Goal: Task Accomplishment & Management: Use online tool/utility

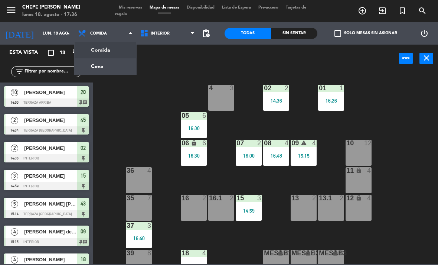
click at [125, 69] on ng-component "menu Chepe [PERSON_NAME] lunes 18. agosto - 17:36 Mis reservas Mapa de mesas Di…" at bounding box center [219, 132] width 438 height 264
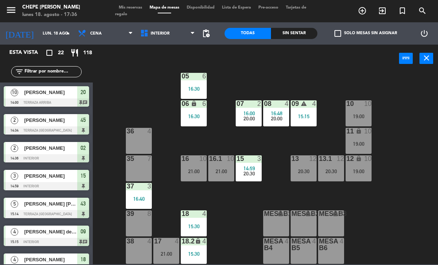
scroll to position [39, 0]
click at [214, 166] on div "16.1 10 21:00" at bounding box center [221, 168] width 26 height 26
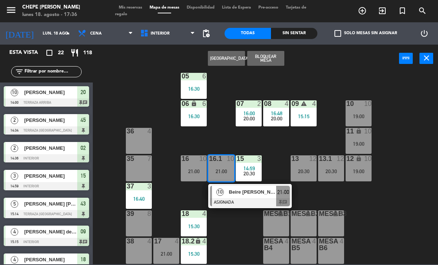
click at [252, 194] on span "Beire [PERSON_NAME]" at bounding box center [253, 192] width 48 height 8
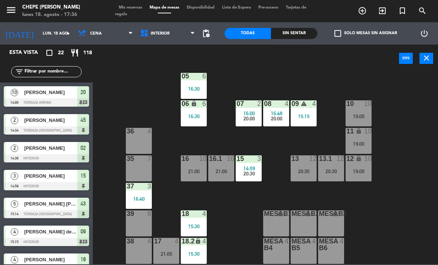
scroll to position [162, 0]
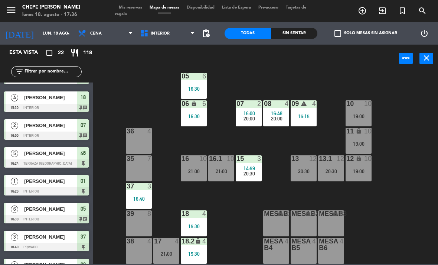
click at [279, 124] on div "08 4 16:48 20:00" at bounding box center [276, 113] width 26 height 26
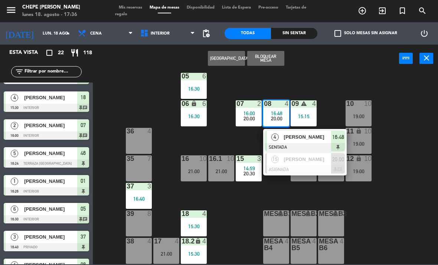
click at [402, 73] on div "02 2 14:36 20:30 4 3 19:30 01 1 16:26 05 6 16:30 06 lock 6 16:30 07 2 16:00 20:…" at bounding box center [267, 168] width 341 height 192
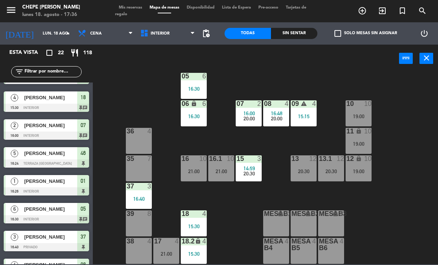
click at [307, 111] on div "09 warning 4 15:15" at bounding box center [304, 113] width 26 height 26
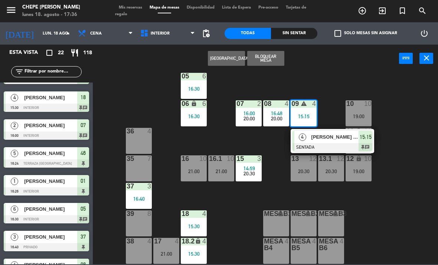
click at [327, 142] on div "[PERSON_NAME] de la [PERSON_NAME]" at bounding box center [335, 137] width 48 height 12
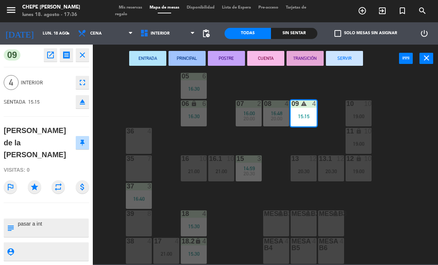
click at [349, 59] on button "SERVIR" at bounding box center [344, 58] width 37 height 15
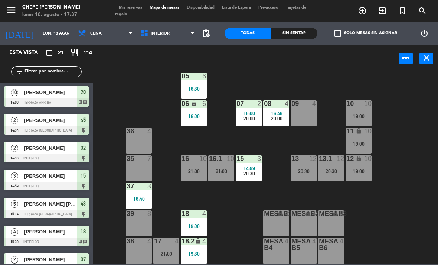
scroll to position [39, 0]
click at [200, 225] on div "15:30" at bounding box center [194, 225] width 26 height 5
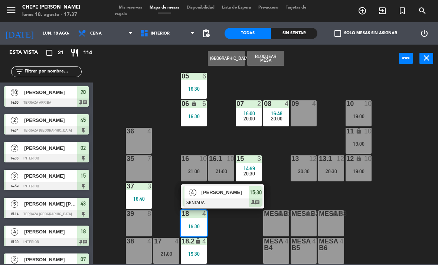
click at [221, 199] on div at bounding box center [223, 202] width 80 height 8
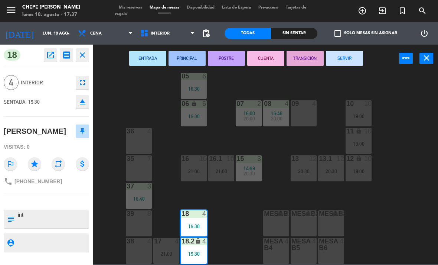
click at [344, 58] on button "SERVIR" at bounding box center [344, 58] width 37 height 15
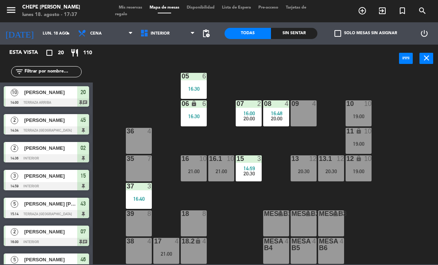
click at [276, 114] on span "16:48" at bounding box center [277, 113] width 12 height 6
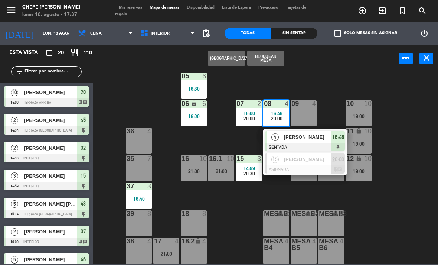
click at [306, 164] on div "[PERSON_NAME]" at bounding box center [307, 159] width 48 height 12
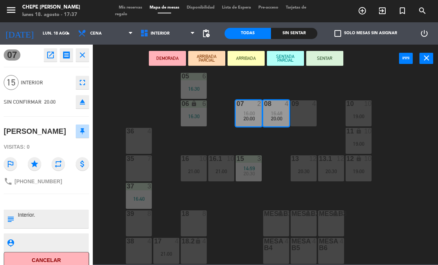
click at [312, 112] on div "09 4" at bounding box center [304, 113] width 26 height 26
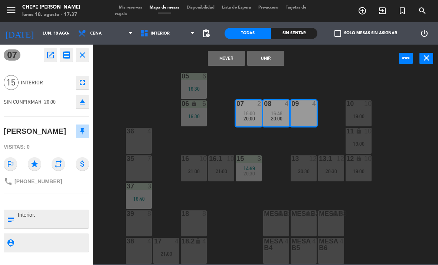
click at [268, 62] on button "Unir" at bounding box center [265, 58] width 37 height 15
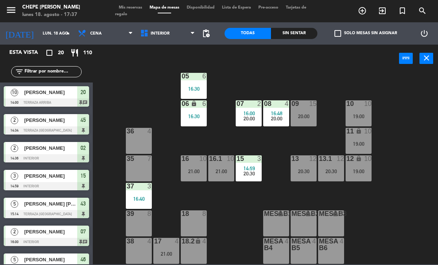
scroll to position [3, 0]
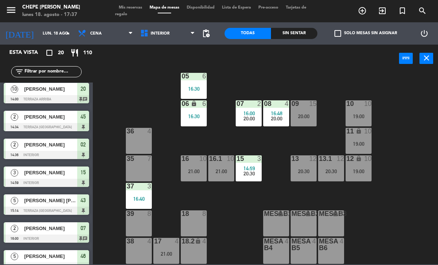
click at [250, 112] on span "16:00" at bounding box center [249, 113] width 12 height 6
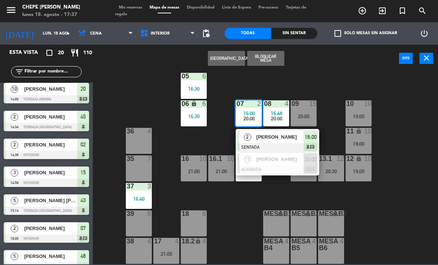
click at [261, 140] on span "[PERSON_NAME]" at bounding box center [280, 137] width 48 height 8
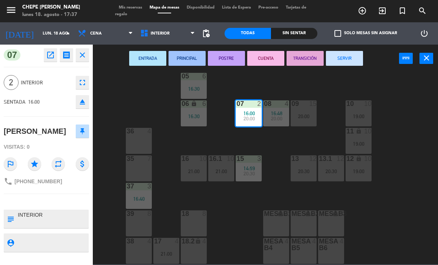
click at [343, 59] on button "SERVIR" at bounding box center [344, 58] width 37 height 15
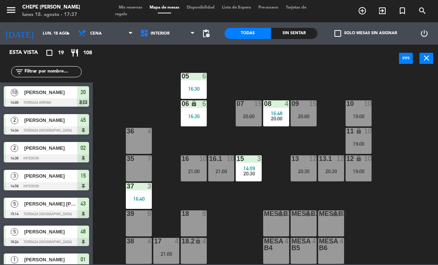
click at [202, 175] on div "16 10 21:00" at bounding box center [194, 168] width 26 height 26
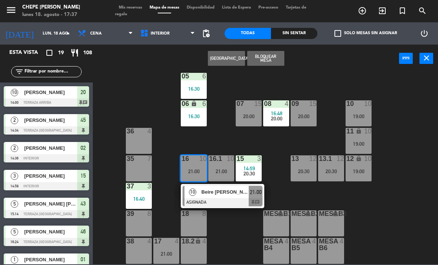
click at [212, 191] on span "Beire [PERSON_NAME]" at bounding box center [226, 192] width 48 height 8
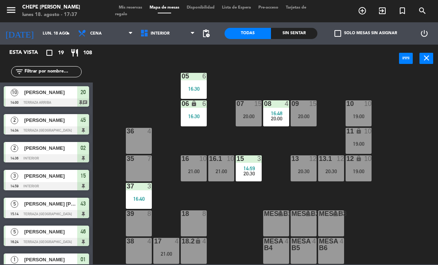
scroll to position [132, 0]
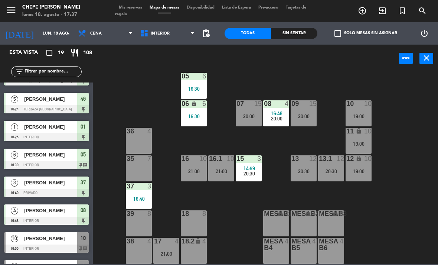
click at [308, 118] on div "20:00" at bounding box center [304, 116] width 26 height 5
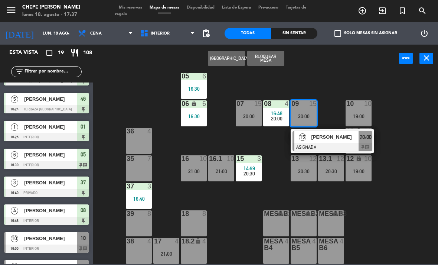
click at [309, 140] on div "15" at bounding box center [302, 137] width 16 height 12
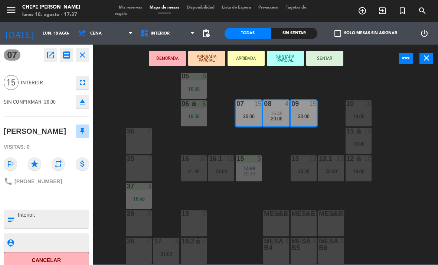
scroll to position [0, 0]
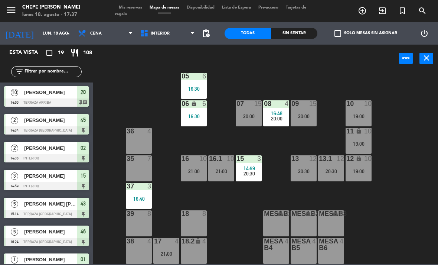
click at [222, 174] on div "16.1 10 21:00" at bounding box center [221, 168] width 26 height 26
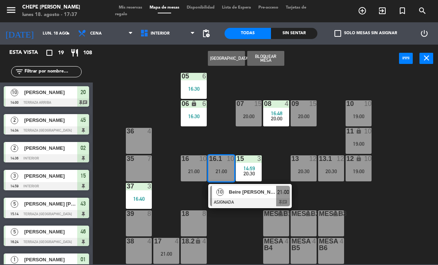
click at [232, 194] on span "Beire [PERSON_NAME]" at bounding box center [253, 192] width 48 height 8
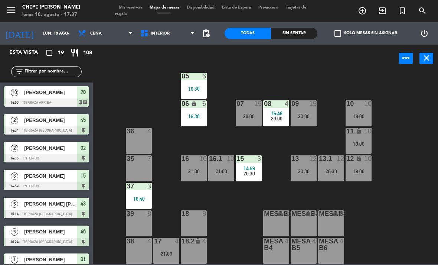
scroll to position [132, 0]
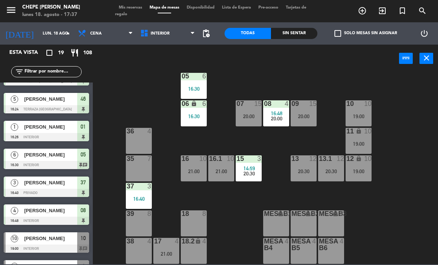
click at [254, 115] on div "20:00" at bounding box center [249, 116] width 26 height 5
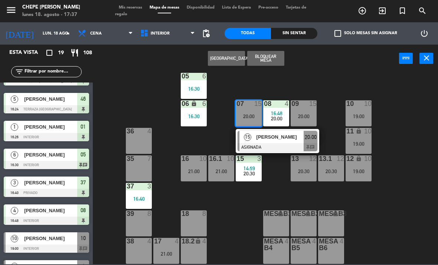
click at [254, 138] on div "15" at bounding box center [247, 137] width 16 height 12
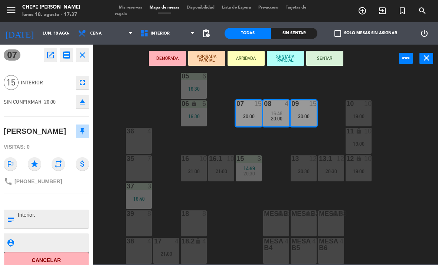
click at [275, 224] on div "MesaB1 lock 4" at bounding box center [276, 223] width 26 height 26
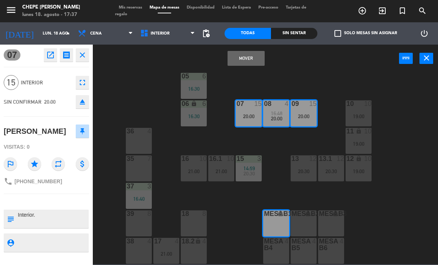
click at [246, 70] on div "Mover power_input close" at bounding box center [246, 59] width 306 height 28
click at [244, 60] on button "Mover" at bounding box center [245, 58] width 37 height 15
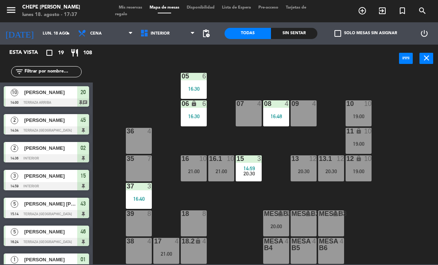
scroll to position [0, 0]
click at [272, 226] on div "20:00" at bounding box center [276, 225] width 26 height 5
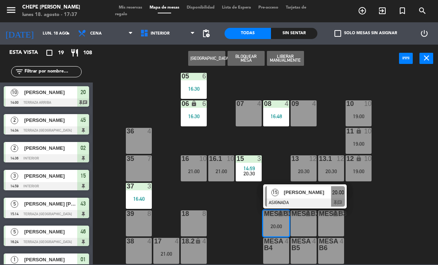
click at [287, 196] on div "[PERSON_NAME]" at bounding box center [307, 192] width 48 height 12
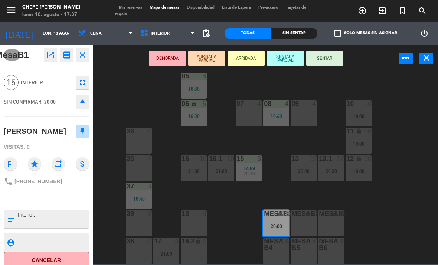
click at [277, 121] on div "08 4 16:48" at bounding box center [276, 113] width 26 height 26
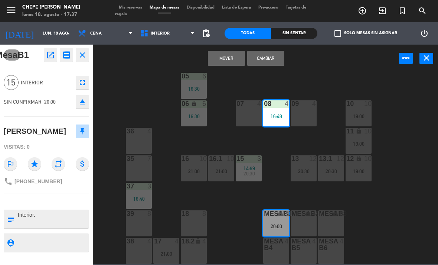
click at [308, 116] on div "09 4" at bounding box center [304, 113] width 26 height 26
click at [227, 56] on button "Mover y Unir" at bounding box center [226, 58] width 37 height 15
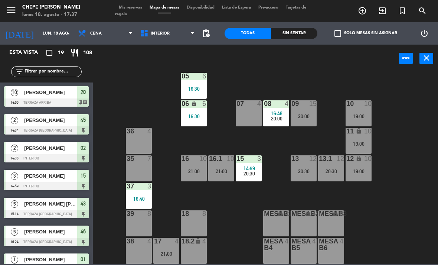
click at [248, 116] on div "07 4" at bounding box center [249, 113] width 26 height 26
click at [241, 216] on div "02 2 14:36 20:30 4 3 19:30 01 1 16:26 05 6 16:30 06 lock 6 16:30 07 4 09 15 20:…" at bounding box center [267, 168] width 341 height 192
click at [246, 115] on div "07 4" at bounding box center [249, 113] width 26 height 26
click at [270, 151] on div "02 2 14:36 20:30 4 3 19:30 01 1 16:26 05 6 16:30 06 lock 6 16:30 07 4 09 15 20:…" at bounding box center [267, 168] width 341 height 192
click at [305, 117] on div "20:00" at bounding box center [304, 116] width 26 height 5
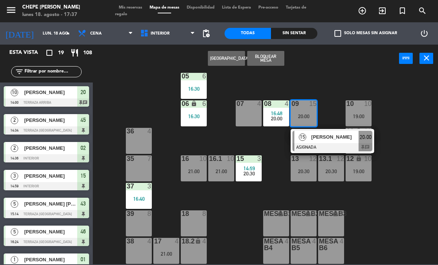
click at [307, 143] on div "15" at bounding box center [302, 137] width 16 height 12
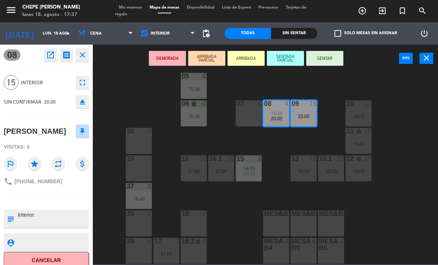
click at [275, 227] on div "MesaB1 lock 4" at bounding box center [276, 223] width 26 height 26
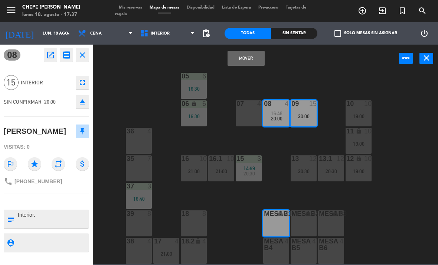
click at [245, 55] on button "Mover" at bounding box center [245, 58] width 37 height 15
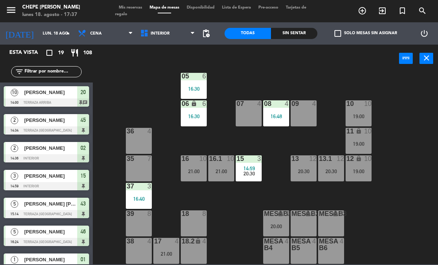
click at [277, 222] on div "MesaB1 lock 15 20:00" at bounding box center [276, 223] width 26 height 26
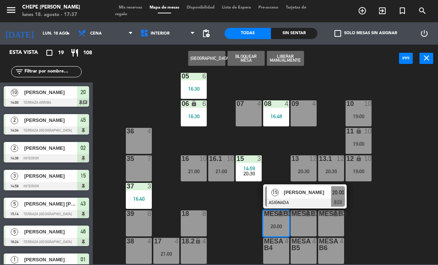
click at [287, 187] on div "[PERSON_NAME]" at bounding box center [307, 192] width 48 height 12
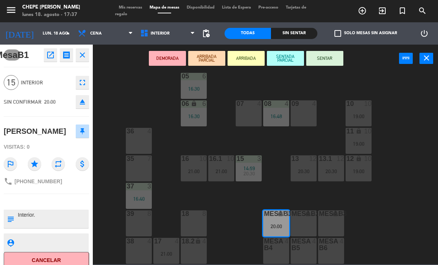
click at [240, 109] on div "07 4" at bounding box center [249, 113] width 26 height 26
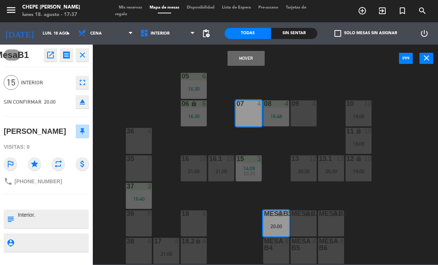
click at [270, 114] on div "16:48" at bounding box center [276, 116] width 26 height 5
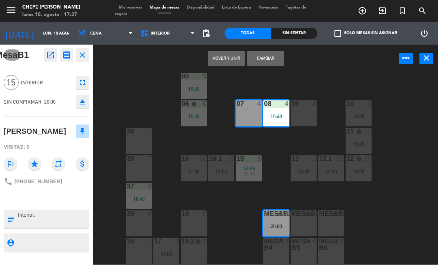
click at [298, 114] on div "09 4" at bounding box center [304, 113] width 26 height 26
click at [230, 65] on button "Mover y Unir" at bounding box center [226, 58] width 37 height 15
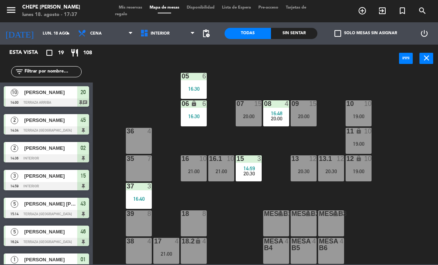
click at [307, 168] on div "20:30" at bounding box center [304, 170] width 26 height 5
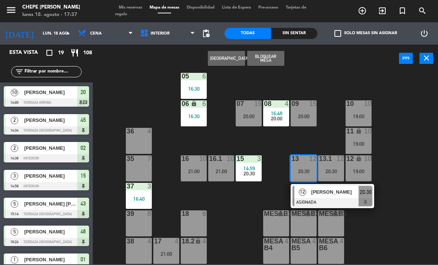
click at [340, 191] on span "[PERSON_NAME]" at bounding box center [335, 192] width 48 height 8
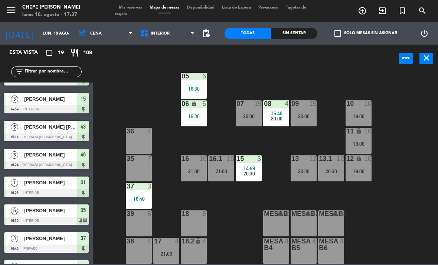
scroll to position [36, 0]
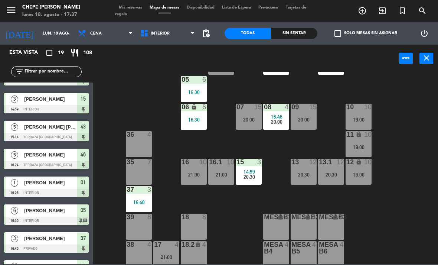
click at [335, 172] on div "20:30" at bounding box center [331, 174] width 26 height 5
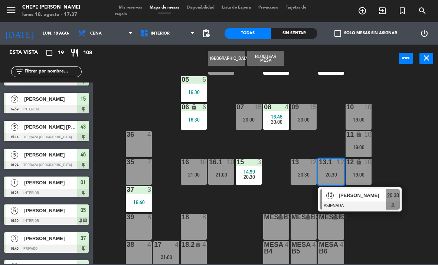
click at [360, 199] on span "[PERSON_NAME]" at bounding box center [363, 195] width 48 height 8
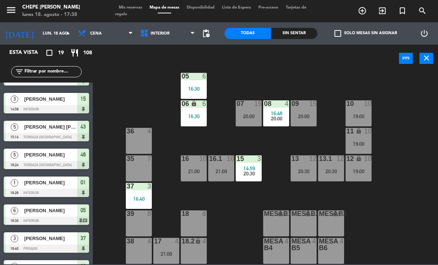
scroll to position [39, 0]
click at [307, 34] on div "Sin sentar" at bounding box center [294, 33] width 46 height 11
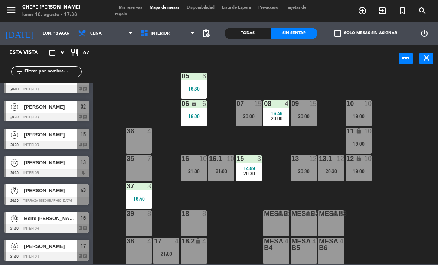
click at [164, 249] on div "17 4 21:00" at bounding box center [166, 251] width 26 height 26
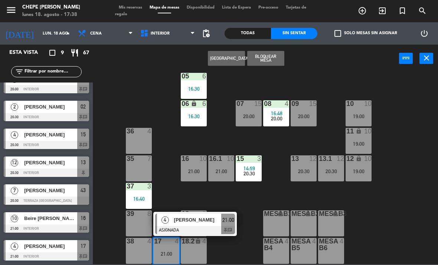
click at [218, 220] on span "[PERSON_NAME]" at bounding box center [198, 220] width 48 height 8
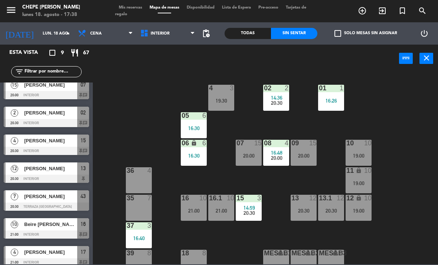
scroll to position [0, 0]
click at [280, 95] on span "14:36" at bounding box center [277, 98] width 12 height 6
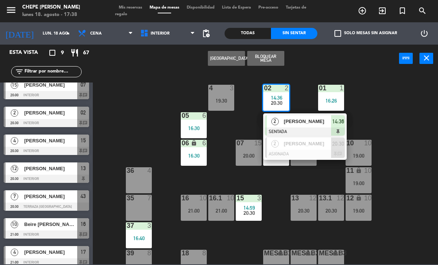
click at [321, 150] on div at bounding box center [305, 154] width 80 height 8
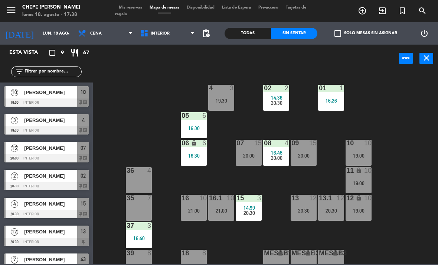
click at [223, 104] on div "4 3 19:30" at bounding box center [221, 98] width 26 height 26
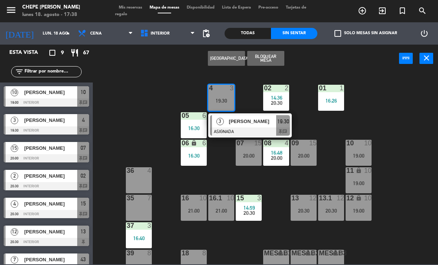
click at [261, 124] on span "[PERSON_NAME]" at bounding box center [253, 121] width 48 height 8
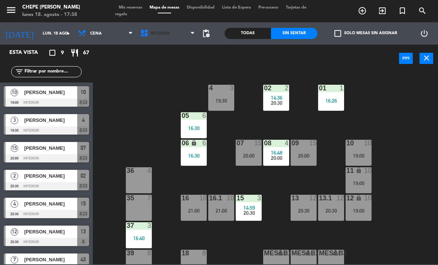
click at [165, 41] on span "Interior" at bounding box center [168, 33] width 62 height 16
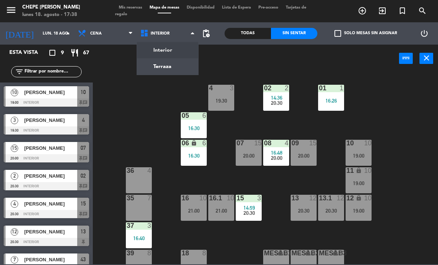
click at [177, 69] on ng-component "menu Chepe [PERSON_NAME] lunes 18. agosto - 17:38 Mis reservas Mapa de mesas Di…" at bounding box center [219, 132] width 438 height 264
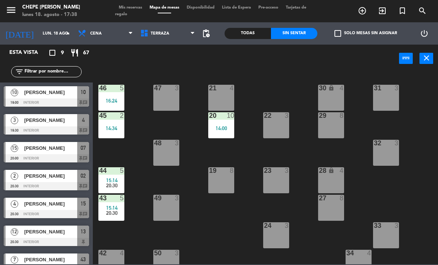
click at [109, 197] on div at bounding box center [111, 197] width 12 height 7
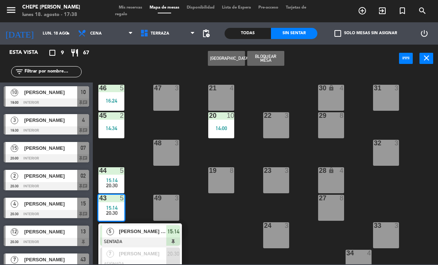
click at [147, 259] on div at bounding box center [140, 263] width 80 height 8
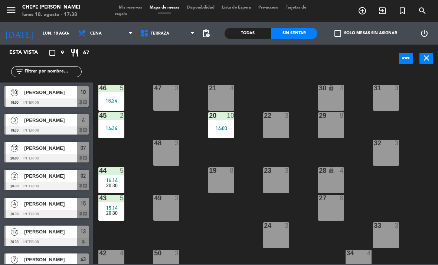
scroll to position [7, 0]
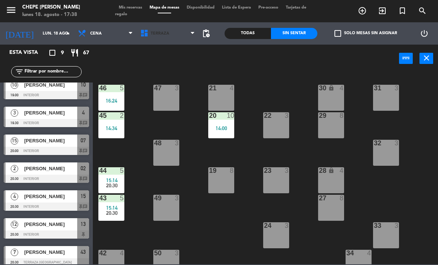
click at [185, 32] on span "Terraza" at bounding box center [168, 33] width 62 height 16
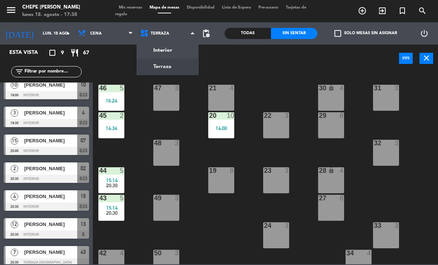
scroll to position [0, 0]
click at [174, 53] on ng-component "menu Chepe [PERSON_NAME] lunes 18. agosto - 17:38 Mis reservas Mapa de mesas Di…" at bounding box center [219, 132] width 438 height 264
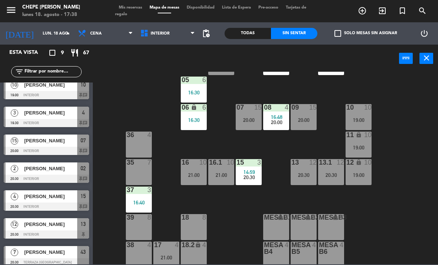
scroll to position [36, 0]
click at [364, 170] on div "12 lock 10 19:00" at bounding box center [359, 171] width 26 height 26
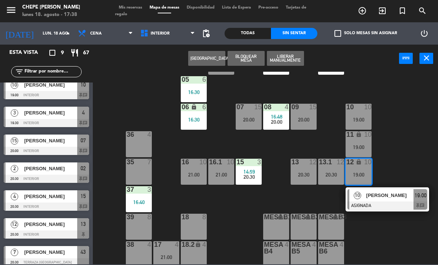
click at [378, 202] on div at bounding box center [387, 205] width 80 height 8
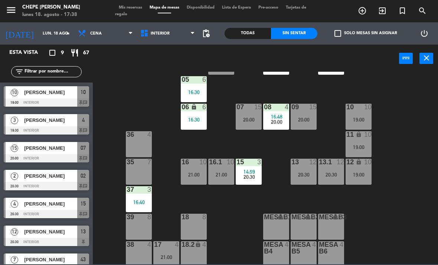
click at [223, 173] on div "21:00" at bounding box center [221, 174] width 26 height 5
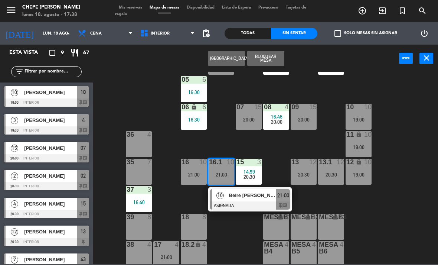
click at [258, 199] on span "Beire [PERSON_NAME]" at bounding box center [253, 195] width 48 height 8
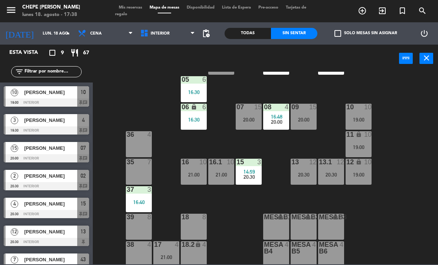
scroll to position [35, 0]
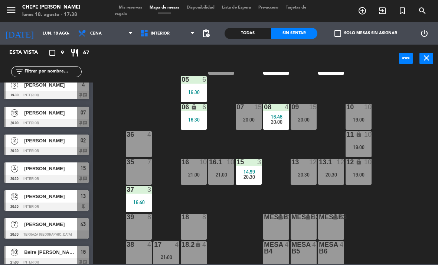
click at [362, 139] on div "11 lock 10 19:00" at bounding box center [359, 144] width 26 height 26
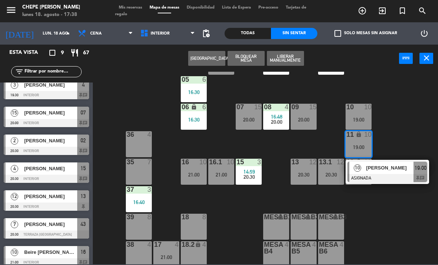
click at [395, 201] on div "02 2 14:36 20:30 4 3 19:30 01 1 16:26 05 6 16:30 06 lock 6 16:30 07 15 20:00 09…" at bounding box center [267, 168] width 341 height 192
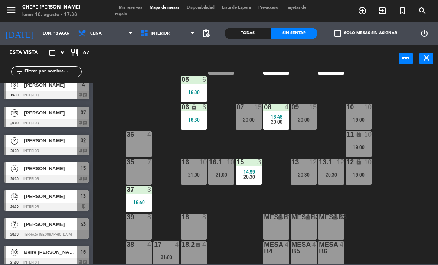
click at [311, 118] on div "20:00" at bounding box center [304, 119] width 26 height 5
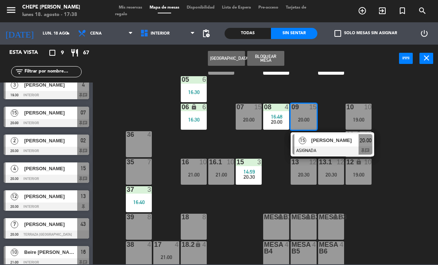
click at [315, 143] on span "[PERSON_NAME]" at bounding box center [335, 140] width 48 height 8
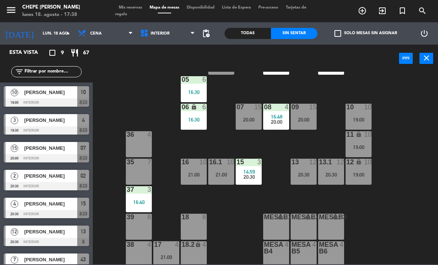
click at [256, 171] on div "14:59" at bounding box center [249, 171] width 26 height 5
click at [280, 147] on div "02 2 14:36 20:30 4 3 19:30 01 1 16:26 05 6 16:30 06 lock 6 16:30 07 15 20:00 09…" at bounding box center [267, 168] width 341 height 192
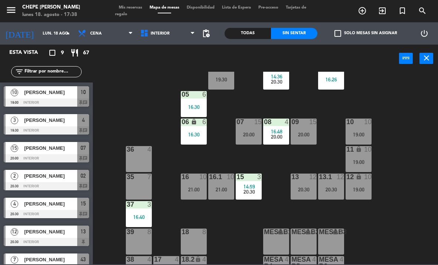
click at [215, 184] on div "16.1 10 21:00" at bounding box center [221, 186] width 26 height 26
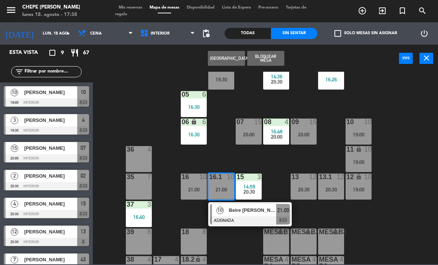
click at [242, 216] on div at bounding box center [250, 220] width 80 height 8
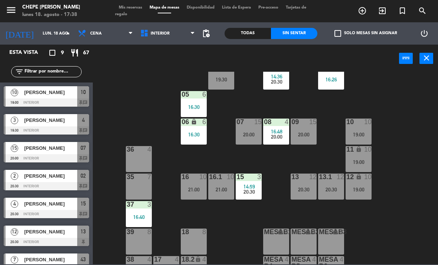
scroll to position [35, 0]
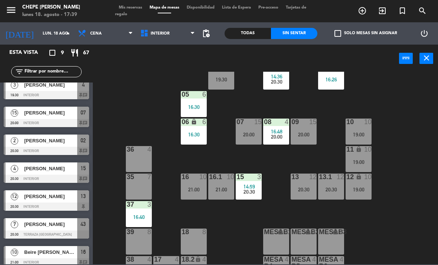
click at [223, 184] on div "16.1 10 21:00" at bounding box center [221, 186] width 26 height 26
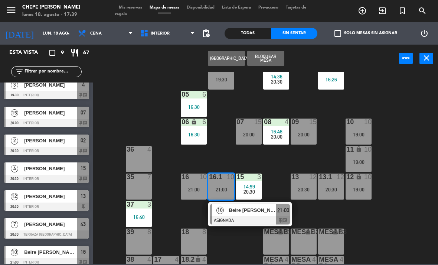
click at [270, 209] on span "Beire [PERSON_NAME]" at bounding box center [253, 210] width 48 height 8
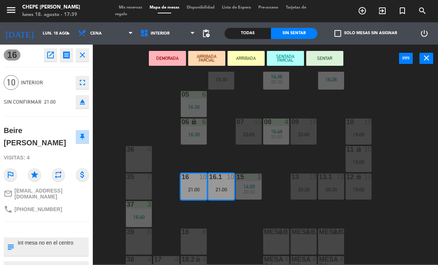
click at [264, 235] on div "MesaB1" at bounding box center [264, 231] width 0 height 7
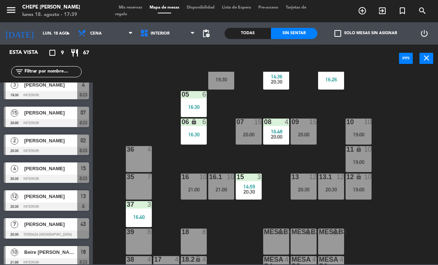
click at [220, 183] on div "16.1 10 21:00" at bounding box center [221, 186] width 26 height 26
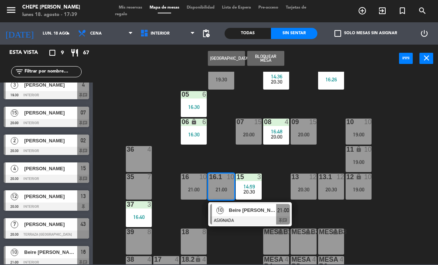
click at [260, 213] on span "Beire [PERSON_NAME]" at bounding box center [253, 210] width 48 height 8
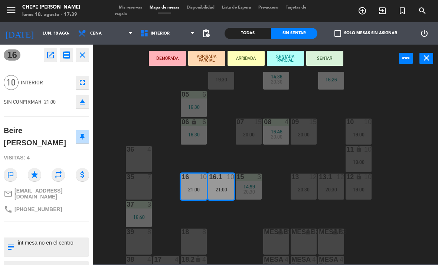
click at [363, 187] on div "19:00" at bounding box center [359, 189] width 26 height 5
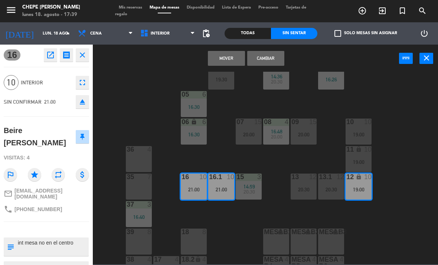
click at [364, 157] on div "11 lock 10 19:00" at bounding box center [359, 159] width 26 height 26
click at [356, 128] on div "10 10 19:00" at bounding box center [359, 131] width 26 height 26
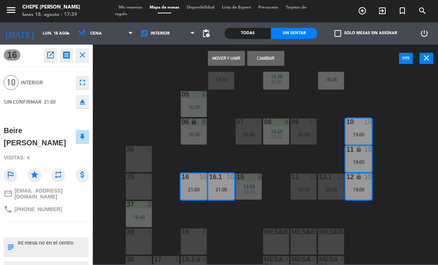
click at [266, 56] on button "Cambiar" at bounding box center [265, 58] width 37 height 15
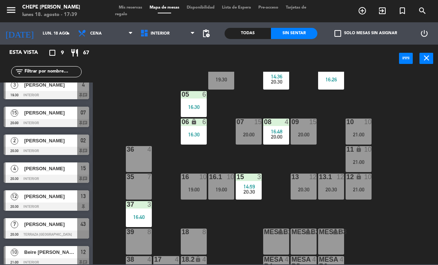
click at [223, 187] on div "19:00" at bounding box center [221, 189] width 26 height 5
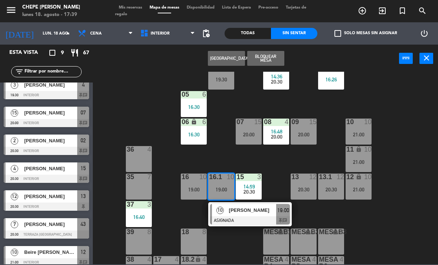
click at [259, 213] on span "[PERSON_NAME]" at bounding box center [253, 210] width 48 height 8
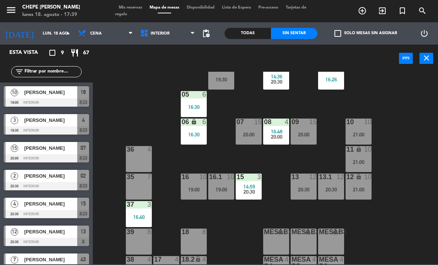
click at [282, 135] on span "20:00" at bounding box center [277, 137] width 12 height 6
click at [270, 210] on div "02 2 14:36 20:30 4 3 19:30 01 1 16:26 05 6 16:30 06 lock 6 16:30 07 15 20:00 09…" at bounding box center [267, 168] width 341 height 192
click at [310, 192] on div "13 12 20:30" at bounding box center [304, 186] width 26 height 26
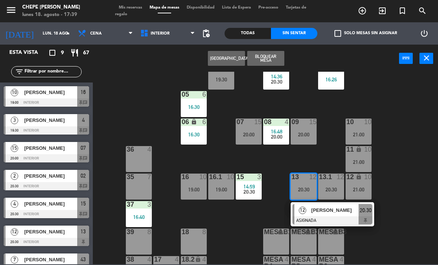
click at [325, 213] on span "[PERSON_NAME]" at bounding box center [335, 210] width 48 height 8
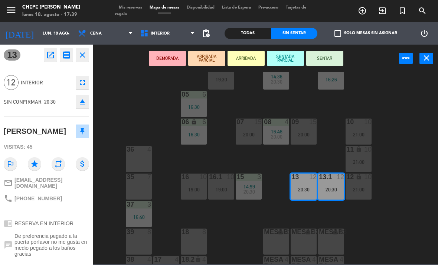
click at [281, 139] on span "20:00" at bounding box center [277, 137] width 12 height 6
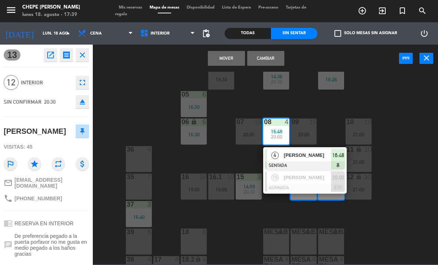
click at [309, 132] on div "20:00" at bounding box center [304, 134] width 26 height 5
click at [307, 179] on span "[PERSON_NAME]" at bounding box center [308, 177] width 48 height 8
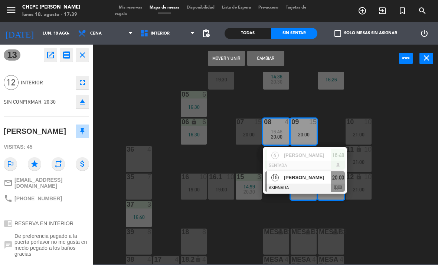
click at [272, 59] on button "Cambiar" at bounding box center [265, 58] width 37 height 15
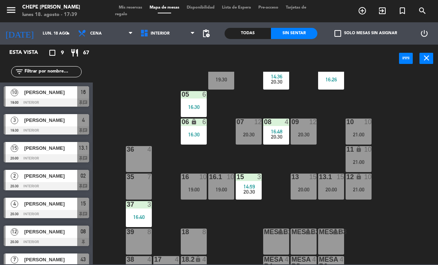
click at [304, 189] on div "20:00" at bounding box center [304, 189] width 26 height 5
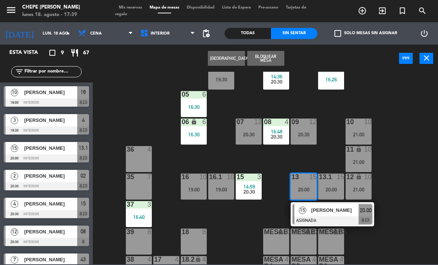
click at [332, 211] on span "[PERSON_NAME]" at bounding box center [335, 210] width 48 height 8
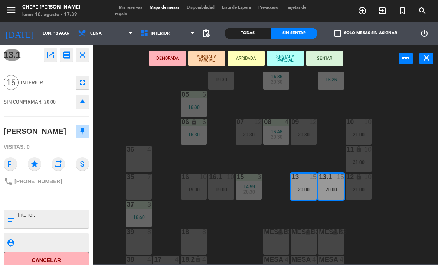
click at [197, 185] on div "16 10 19:00" at bounding box center [194, 186] width 26 height 26
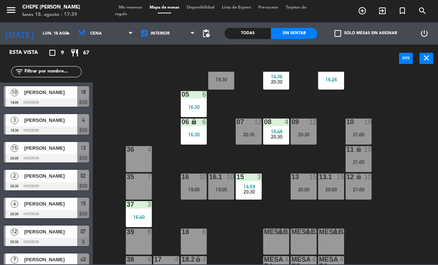
click at [249, 128] on div "07 12 20:30" at bounding box center [249, 131] width 26 height 26
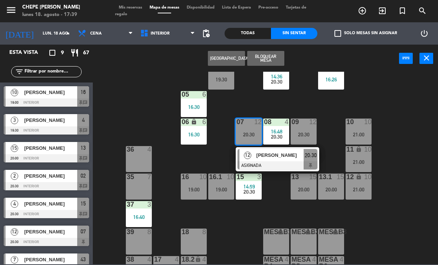
click at [287, 161] on div at bounding box center [278, 165] width 80 height 8
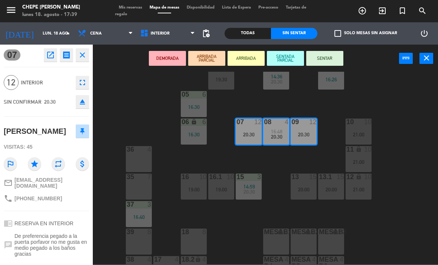
click at [278, 238] on div "MesaB1 lock 4" at bounding box center [276, 241] width 26 height 26
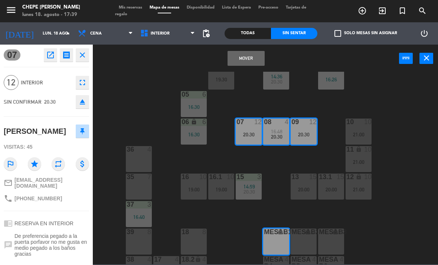
click at [253, 59] on button "Mover" at bounding box center [245, 58] width 37 height 15
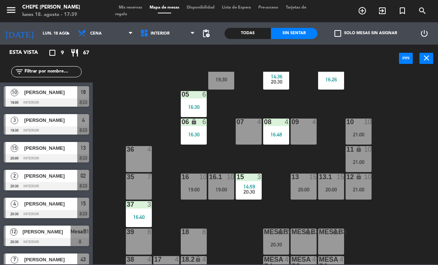
click at [274, 242] on div "20:30" at bounding box center [276, 244] width 26 height 5
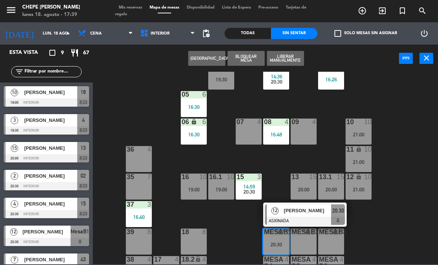
click at [307, 212] on span "[PERSON_NAME]" at bounding box center [308, 210] width 48 height 8
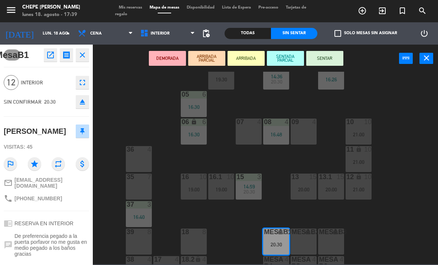
click at [281, 132] on div "16:48" at bounding box center [276, 134] width 26 height 5
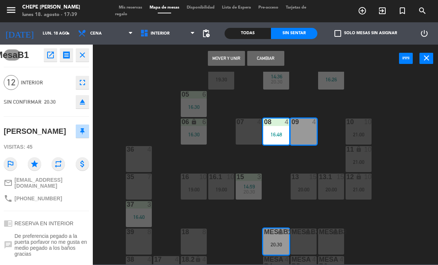
click at [236, 58] on button "Mover y Unir" at bounding box center [226, 58] width 37 height 15
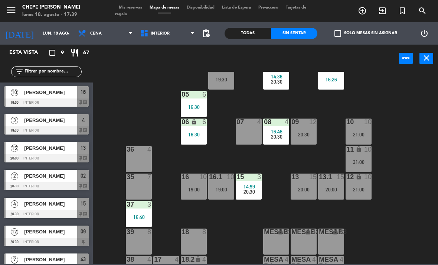
click at [254, 186] on span "14:59" at bounding box center [249, 186] width 12 height 6
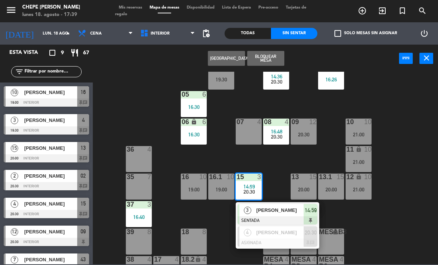
click at [284, 236] on div "[PERSON_NAME]" at bounding box center [280, 232] width 48 height 12
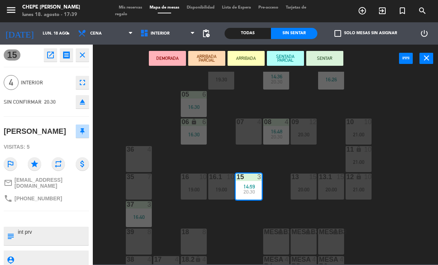
click at [250, 135] on div "07 4" at bounding box center [249, 131] width 26 height 26
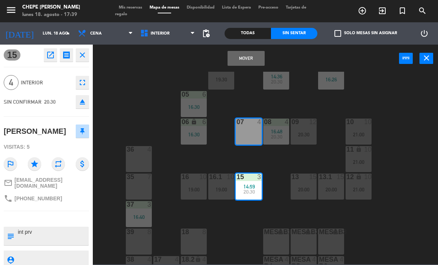
click at [250, 58] on button "Mover" at bounding box center [245, 58] width 37 height 15
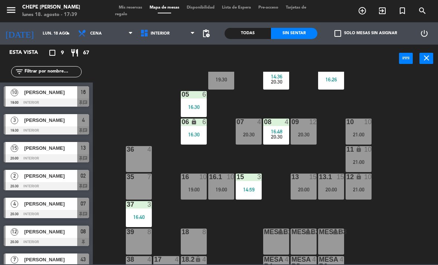
click at [209, 180] on div "16.1" at bounding box center [209, 176] width 0 height 7
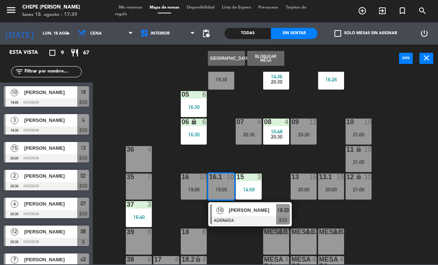
click at [268, 212] on span "[PERSON_NAME]" at bounding box center [253, 210] width 48 height 8
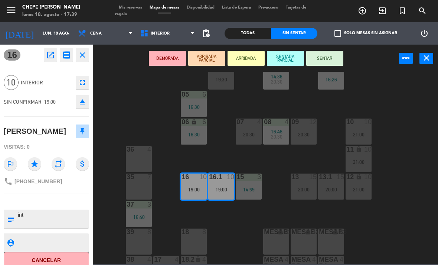
click at [306, 192] on div "20:00" at bounding box center [304, 189] width 26 height 5
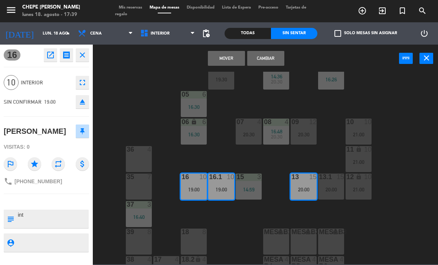
click at [333, 188] on div "20:00" at bounding box center [331, 189] width 26 height 5
click at [264, 59] on button "Cambiar" at bounding box center [265, 58] width 37 height 15
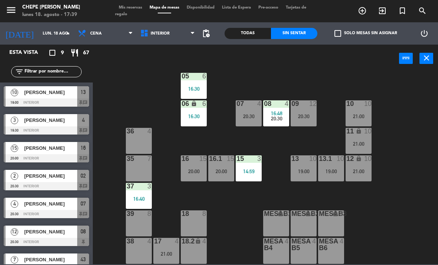
scroll to position [39, 0]
click at [109, 26] on span "Cena" at bounding box center [105, 33] width 62 height 16
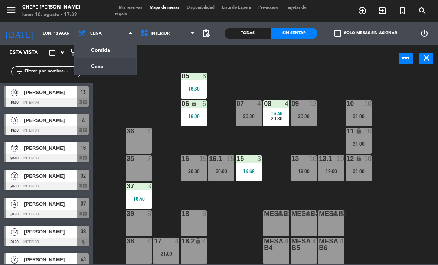
click at [114, 51] on ng-component "menu Chepe [PERSON_NAME] lunes 18. agosto - 17:39 Mis reservas Mapa de mesas Di…" at bounding box center [219, 132] width 438 height 264
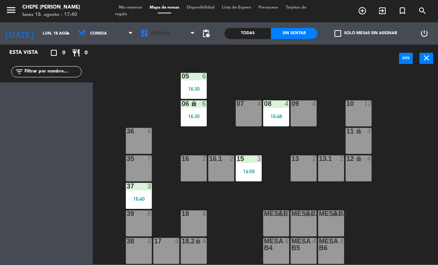
click at [168, 32] on span "Interior" at bounding box center [168, 33] width 62 height 16
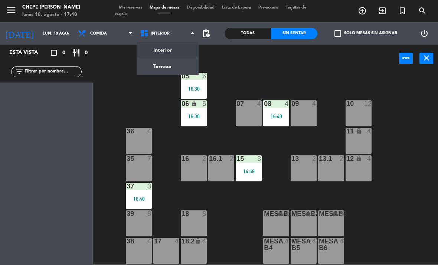
click at [113, 74] on div "02 2 14:36 4 3 01 1 16:26 05 6 16:30 06 lock 6 16:30 07 4 09 4 10 12 08 4 16:48…" at bounding box center [267, 168] width 341 height 192
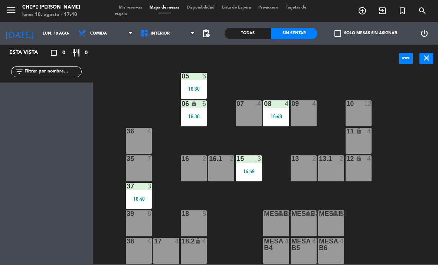
click at [99, 31] on span "Comida" at bounding box center [98, 33] width 17 height 5
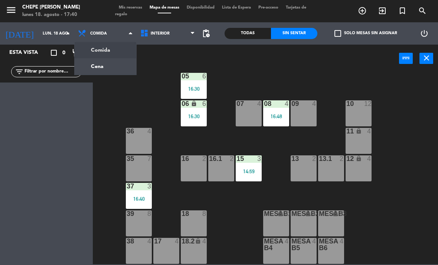
click at [114, 66] on ng-component "menu Chepe [PERSON_NAME] lunes 18. agosto - 17:40 Mis reservas Mapa de mesas Di…" at bounding box center [219, 132] width 438 height 264
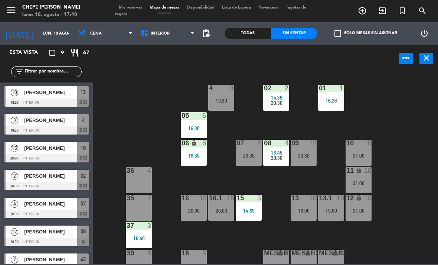
click at [281, 89] on div at bounding box center [276, 88] width 12 height 7
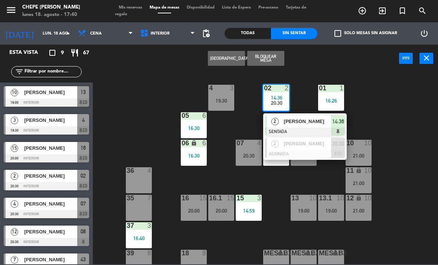
click at [303, 120] on span "[PERSON_NAME]" at bounding box center [308, 121] width 48 height 8
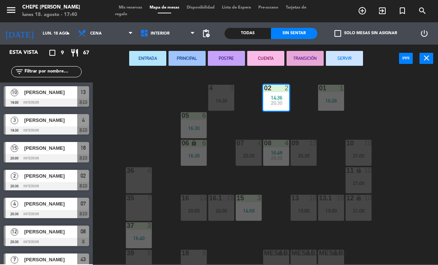
click at [351, 58] on button "SERVIR" at bounding box center [344, 58] width 37 height 15
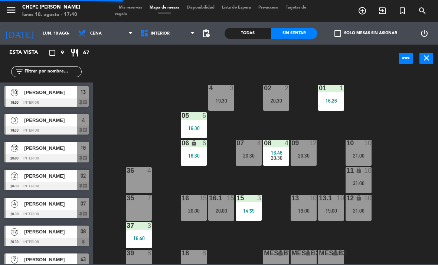
click at [339, 94] on div "01 1 16:26" at bounding box center [331, 98] width 26 height 26
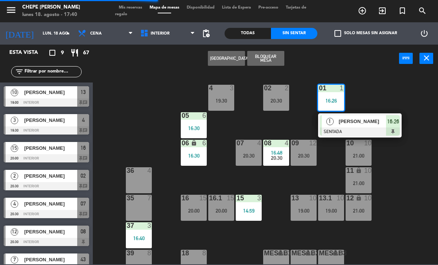
click at [368, 126] on div "[PERSON_NAME]" at bounding box center [362, 121] width 48 height 12
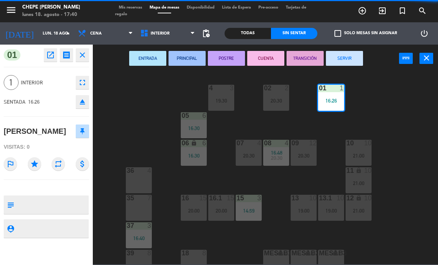
click at [342, 62] on button "SERVIR" at bounding box center [344, 58] width 37 height 15
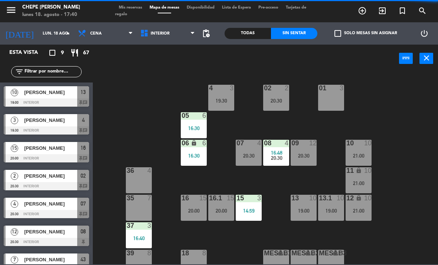
click at [278, 103] on div "20:30" at bounding box center [276, 100] width 26 height 5
click at [427, 123] on div "02 2 20:30 4 3 19:30 01 3 05 6 16:30 06 lock 6 16:30 07 4 20:30 09 12 20:30 10 …" at bounding box center [267, 168] width 341 height 192
click at [224, 99] on div "19:30" at bounding box center [221, 100] width 26 height 5
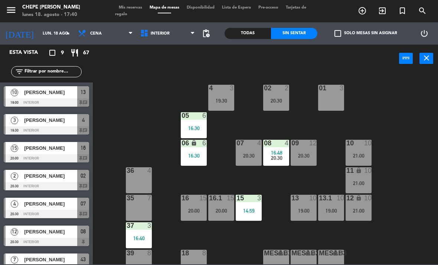
click at [409, 105] on div "02 2 20:30 4 3 19:30 01 3 05 6 16:30 06 lock 6 16:30 07 4 20:30 09 12 20:30 10 …" at bounding box center [267, 168] width 341 height 192
click at [271, 98] on div "20:30" at bounding box center [276, 100] width 26 height 5
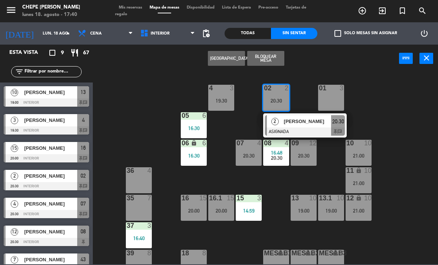
click at [315, 128] on div at bounding box center [305, 131] width 80 height 8
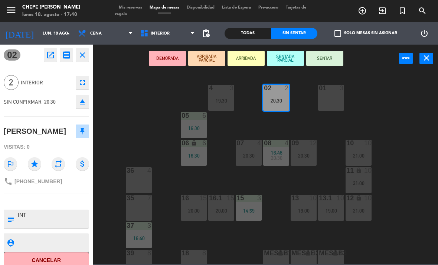
click at [328, 100] on div "01 3" at bounding box center [331, 98] width 26 height 26
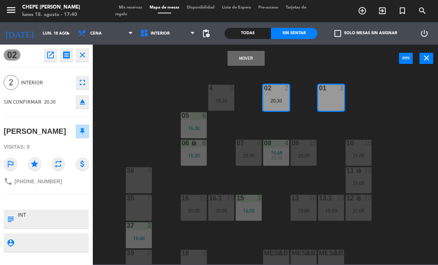
click at [252, 59] on button "Mover" at bounding box center [245, 58] width 37 height 15
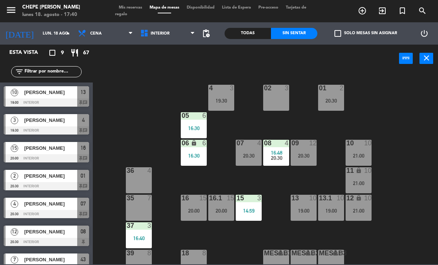
click at [272, 99] on div "02 3" at bounding box center [276, 98] width 26 height 26
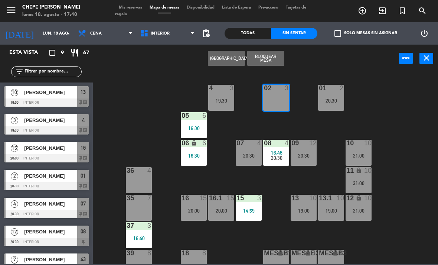
click at [218, 55] on button "[GEOGRAPHIC_DATA]" at bounding box center [226, 58] width 37 height 15
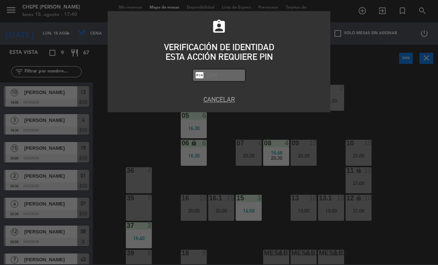
click at [210, 103] on button "Cancelar" at bounding box center [219, 99] width 212 height 10
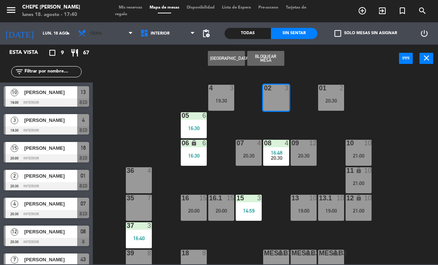
click at [101, 33] on span "Cena" at bounding box center [105, 33] width 62 height 16
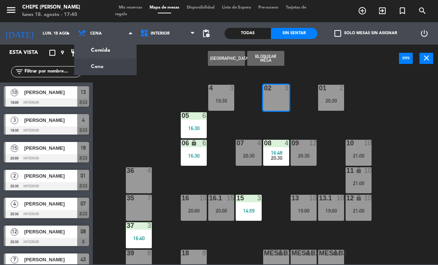
click at [119, 52] on ng-component "menu Chepe [PERSON_NAME] lunes 18. agosto - 17:40 Mis reservas Mapa de mesas Di…" at bounding box center [219, 132] width 438 height 264
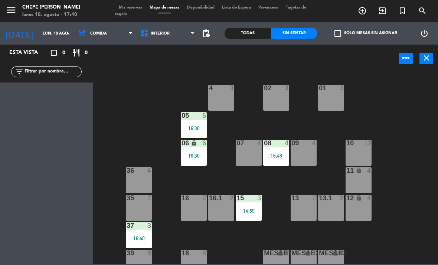
click at [272, 95] on div "02 3" at bounding box center [276, 98] width 26 height 26
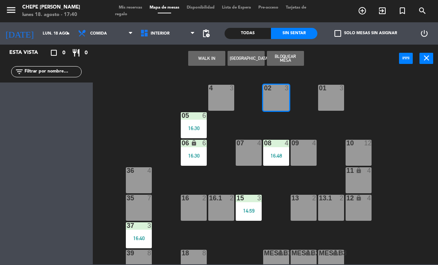
click at [212, 61] on button "WALK IN" at bounding box center [206, 58] width 37 height 15
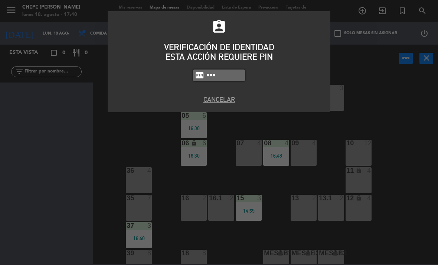
type input "1843"
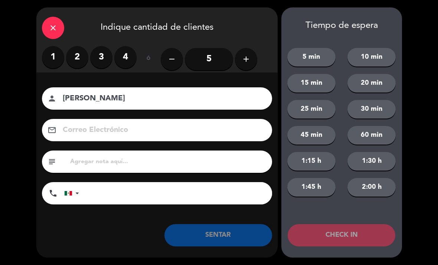
type input "[PERSON_NAME]"
click at [99, 64] on label "3" at bounding box center [101, 57] width 22 height 22
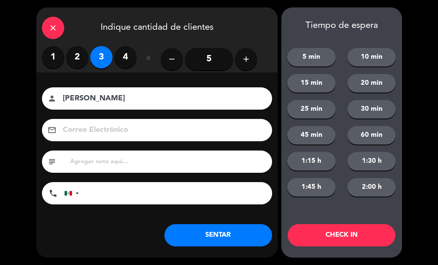
click at [229, 225] on button "SENTAR" at bounding box center [218, 235] width 108 height 22
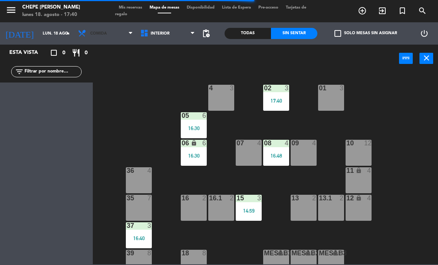
click at [105, 32] on span "Comida" at bounding box center [105, 33] width 62 height 16
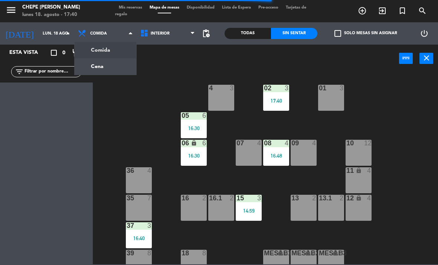
click at [122, 66] on ng-component "menu Chepe [PERSON_NAME] lunes 18. agosto - 17:40 Mis reservas Mapa de mesas Di…" at bounding box center [219, 132] width 438 height 264
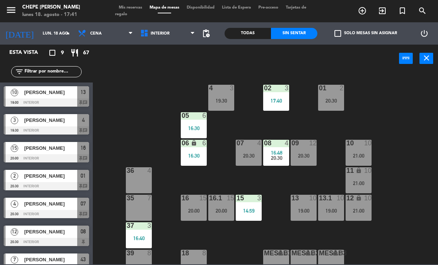
click at [304, 151] on div "09 12 20:30" at bounding box center [304, 153] width 26 height 26
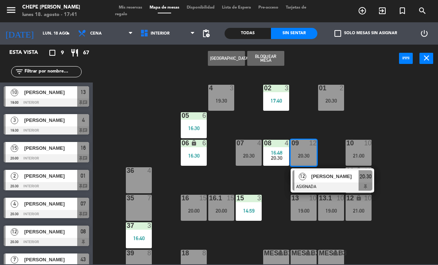
click at [279, 151] on span "16:48" at bounding box center [277, 153] width 12 height 6
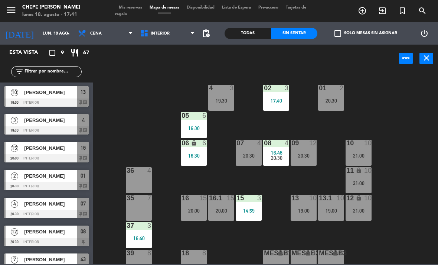
click at [405, 95] on div "02 3 17:40 4 3 19:30 01 2 20:30 05 6 16:30 06 lock 6 16:30 07 4 20:30 09 12 20:…" at bounding box center [267, 168] width 341 height 192
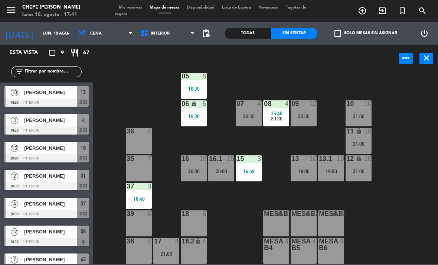
scroll to position [39, 0]
